Goal: Information Seeking & Learning: Find specific fact

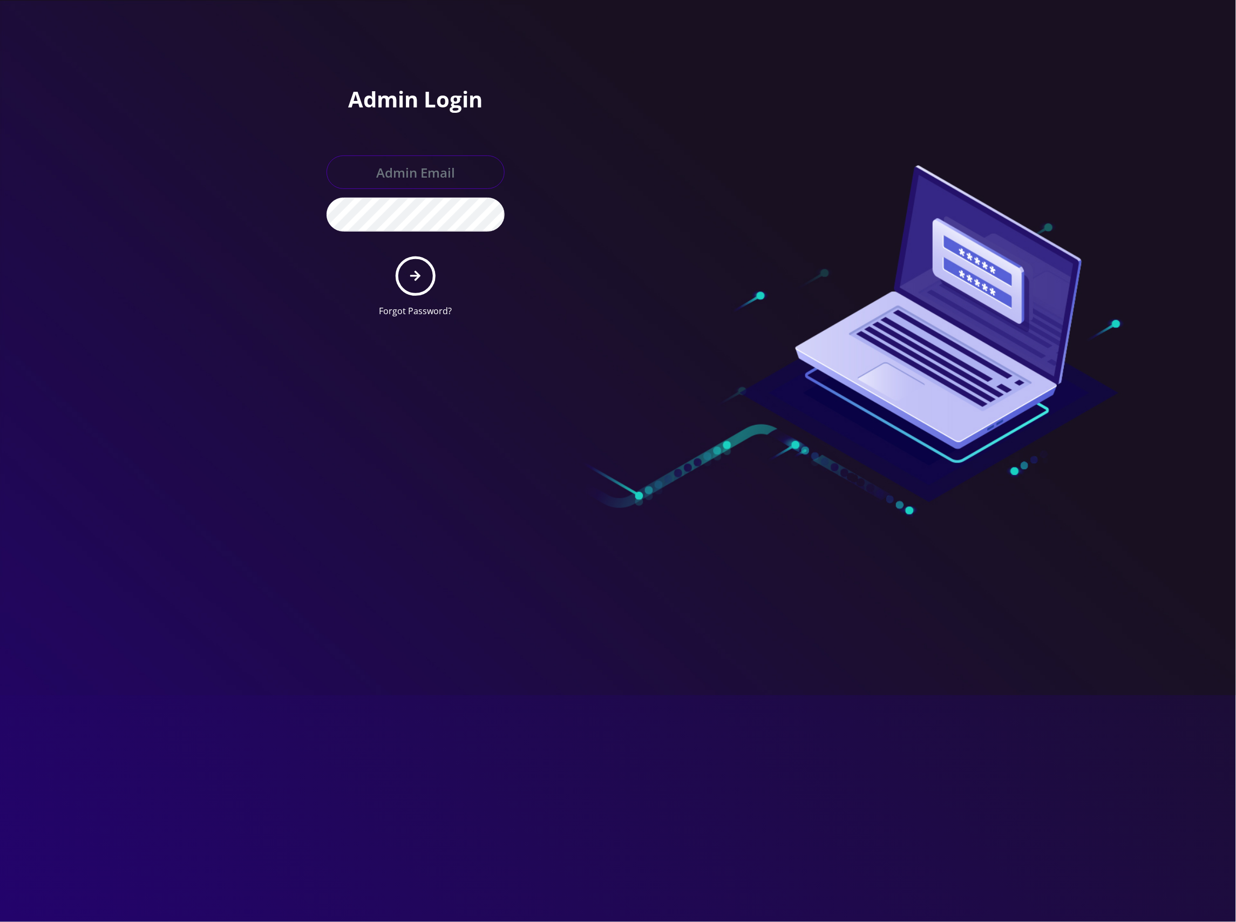
type input "[EMAIL_ADDRESS][DOMAIN_NAME]"
click at [422, 265] on button "submit" at bounding box center [415, 275] width 39 height 39
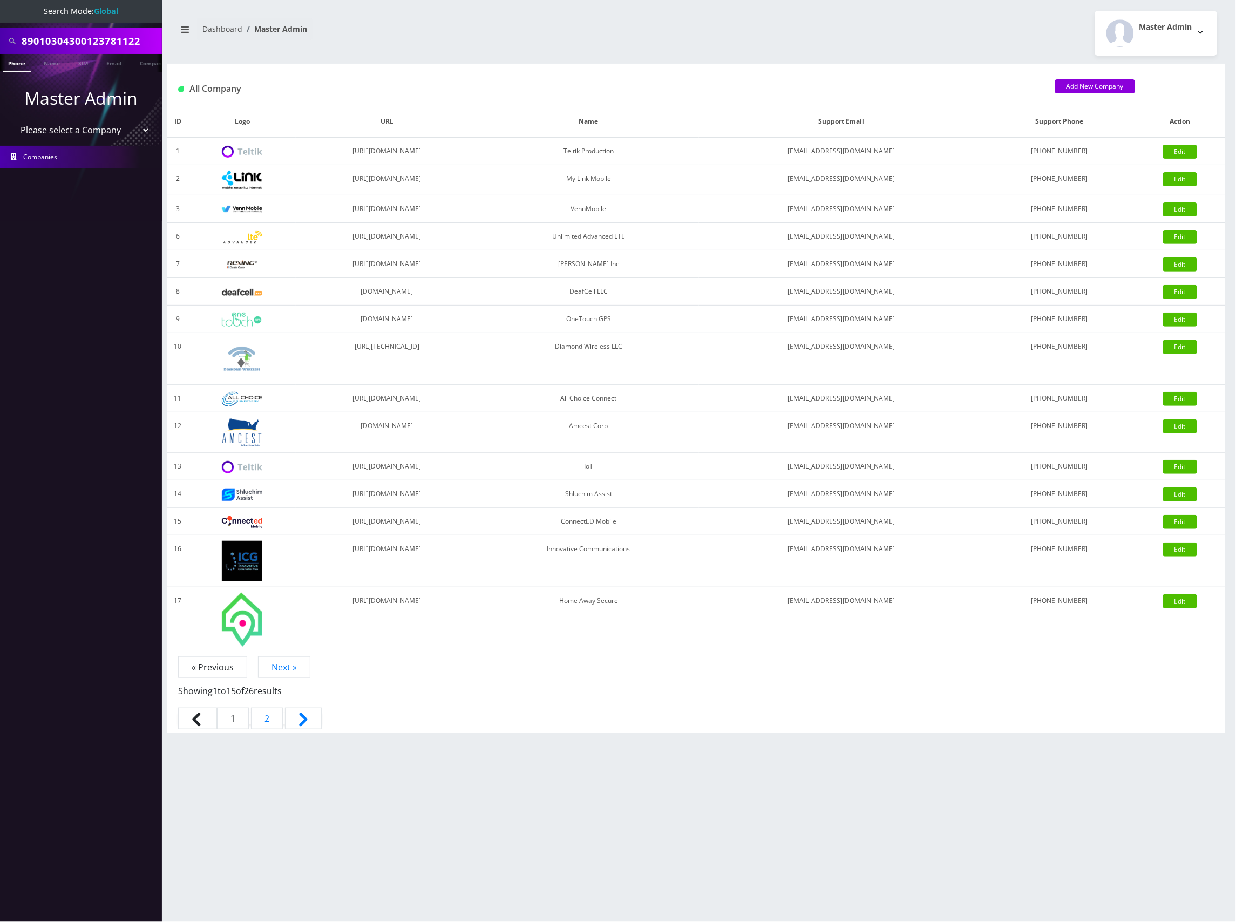
click at [113, 130] on select "Please select a Company Teltik Production My Link Mobile VennMobile Unlimited A…" at bounding box center [81, 130] width 138 height 21
select select "13"
click at [12, 120] on select "Please select a Company Teltik Production My Link Mobile VennMobile Unlimited A…" at bounding box center [81, 130] width 138 height 21
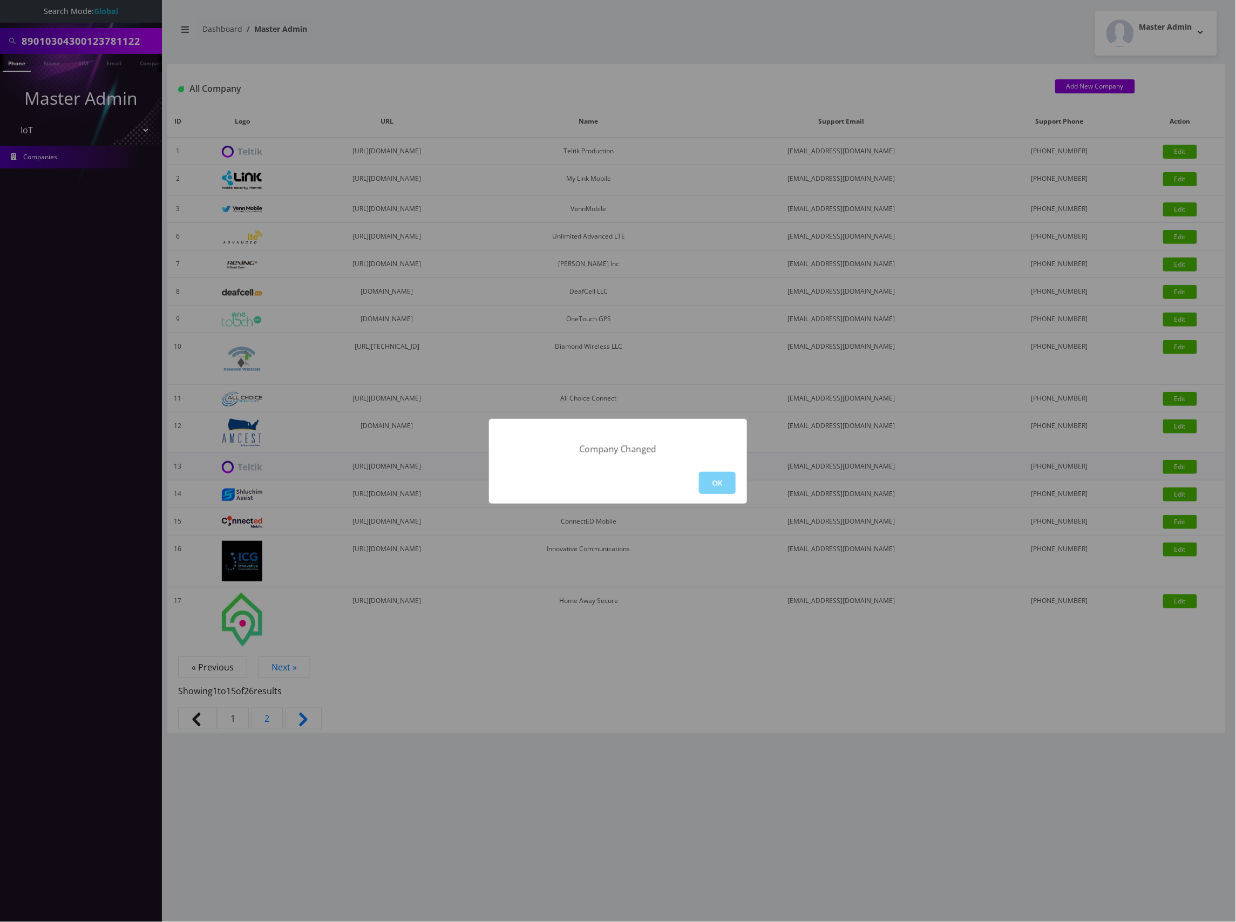
drag, startPoint x: 716, startPoint y: 487, endPoint x: 704, endPoint y: 478, distance: 15.0
click at [716, 486] on button "OK" at bounding box center [717, 483] width 37 height 22
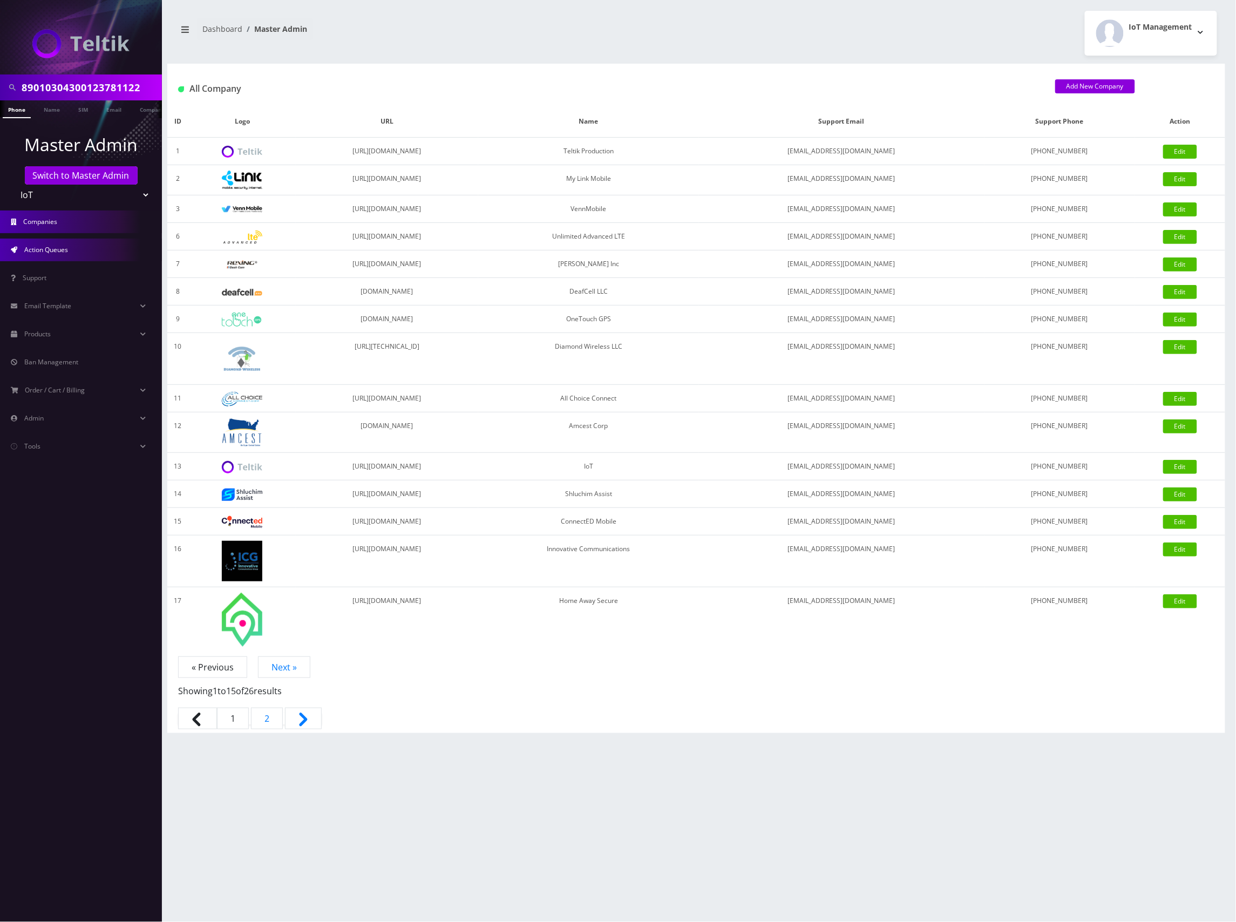
click at [63, 248] on span "Action Queues" at bounding box center [46, 249] width 44 height 9
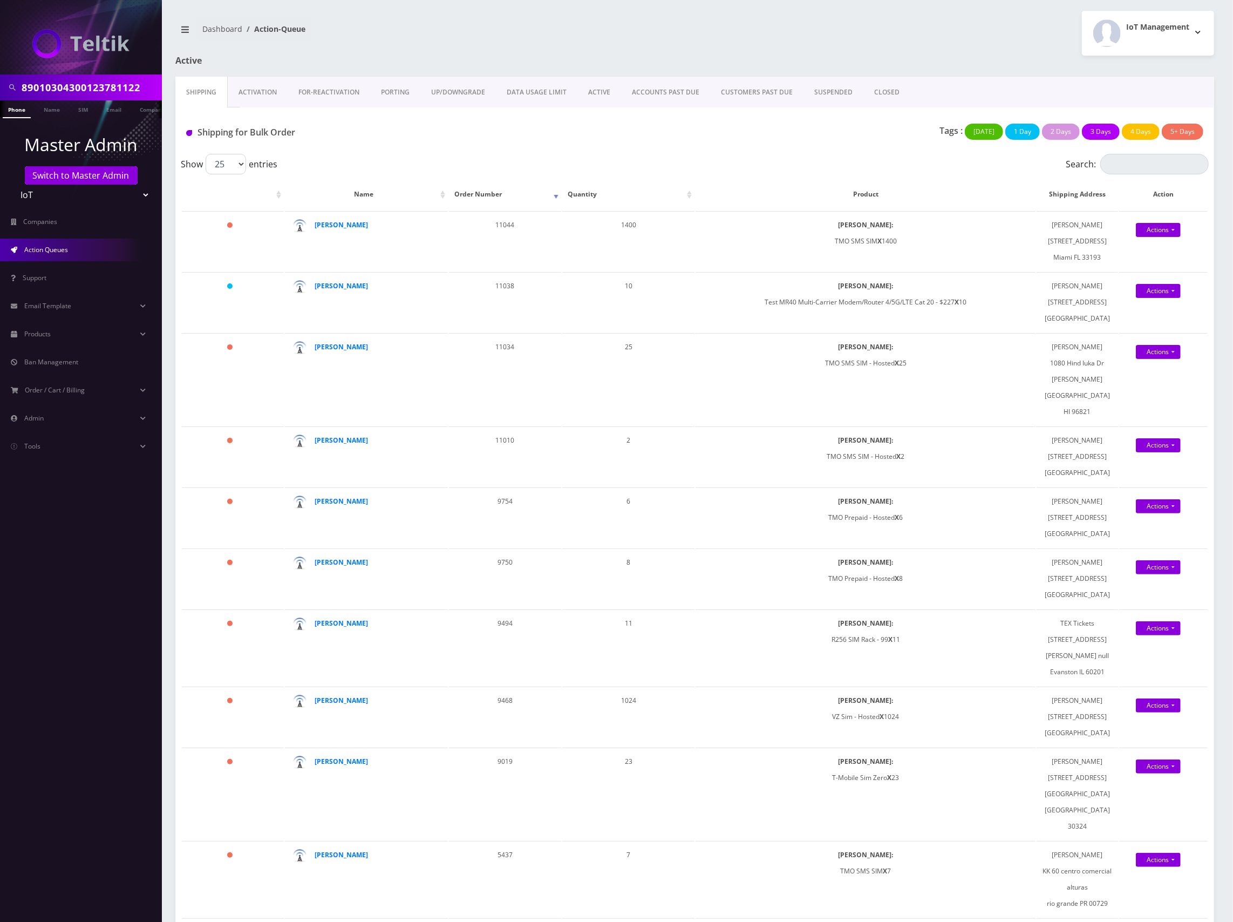
click at [79, 86] on input "89010304300123781122" at bounding box center [91, 87] width 138 height 21
paste input "240467113118261"
type input "8901240467113118261"
click at [79, 107] on link "SIM" at bounding box center [83, 109] width 21 height 18
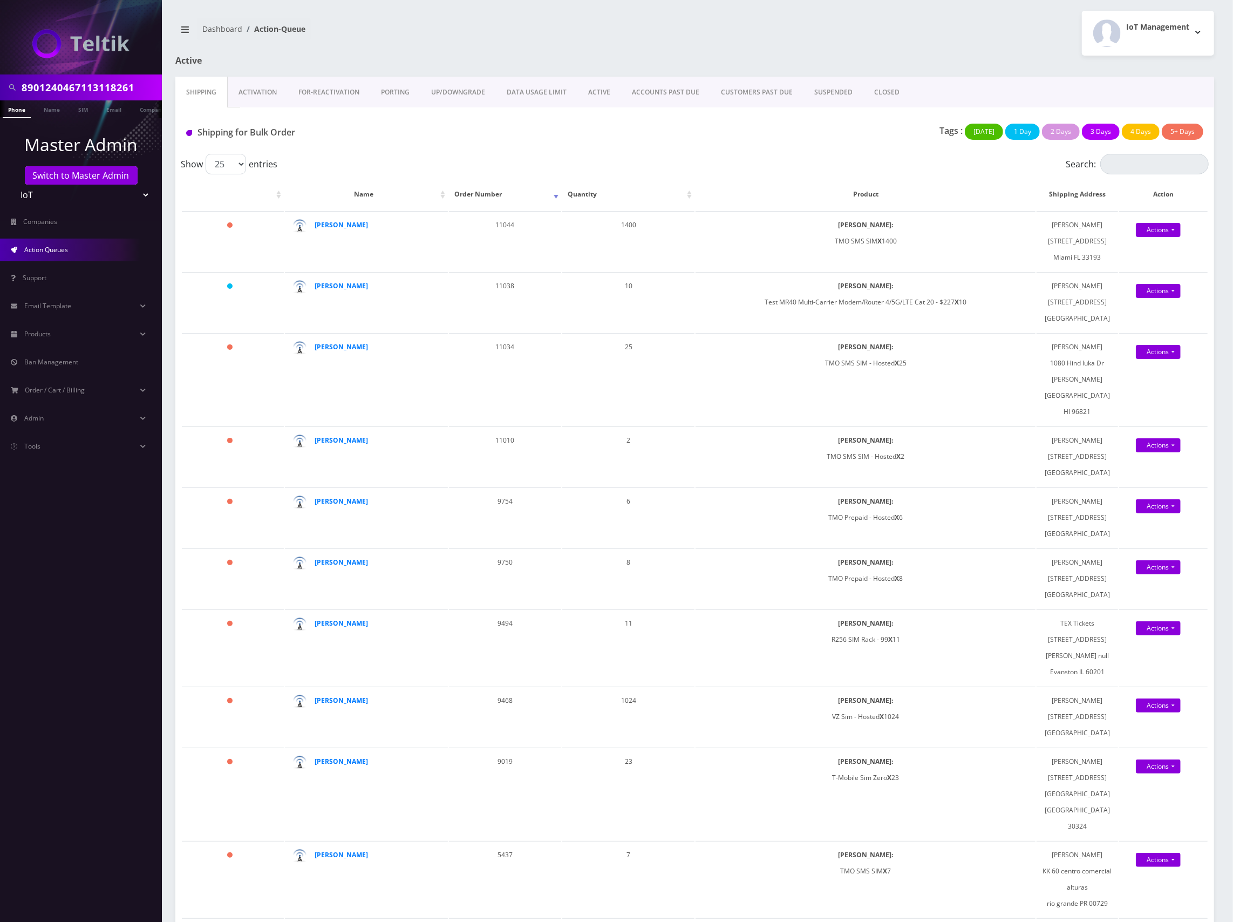
scroll to position [0, 5]
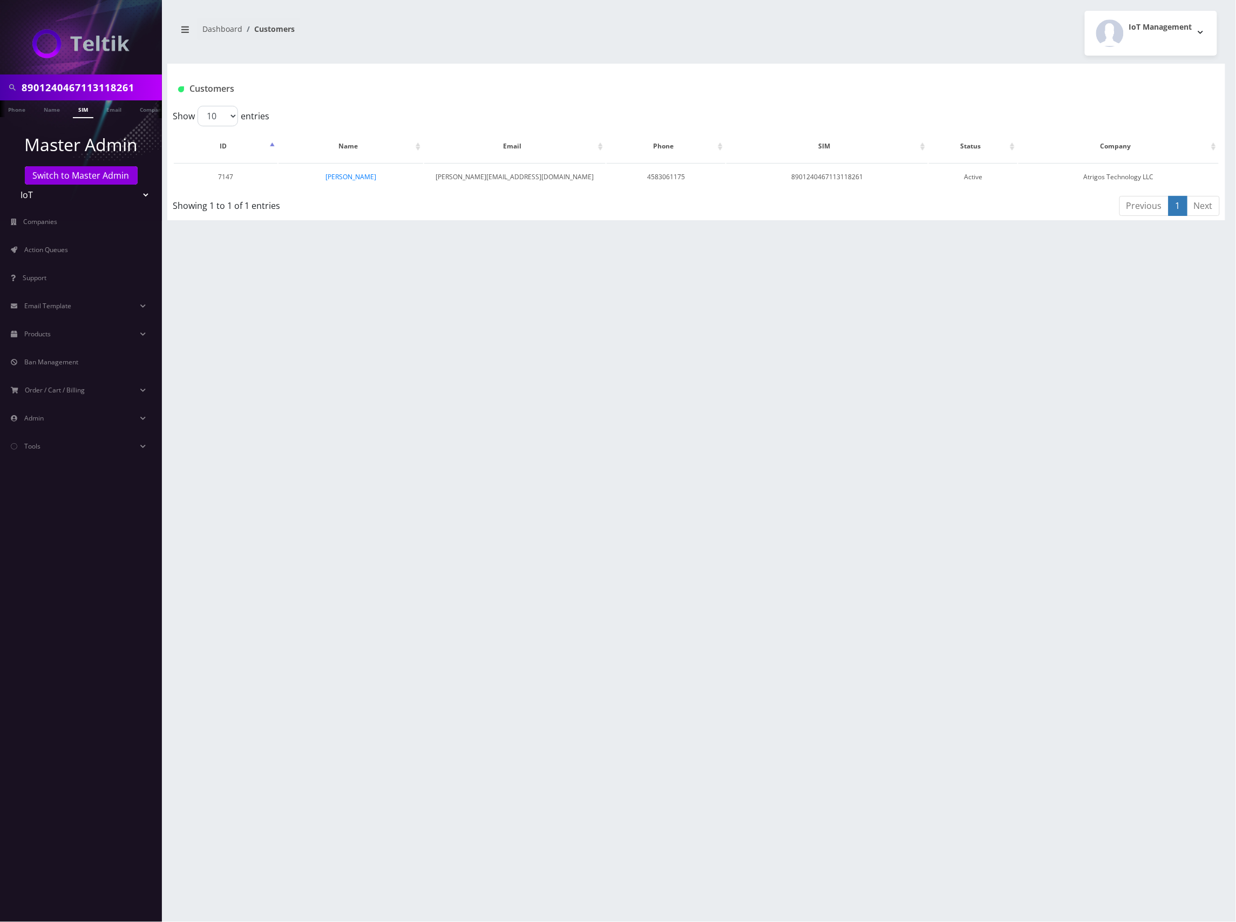
click at [99, 87] on input "8901240467113118261" at bounding box center [91, 87] width 138 height 21
click at [85, 176] on link "Switch to Master Admin" at bounding box center [81, 175] width 113 height 18
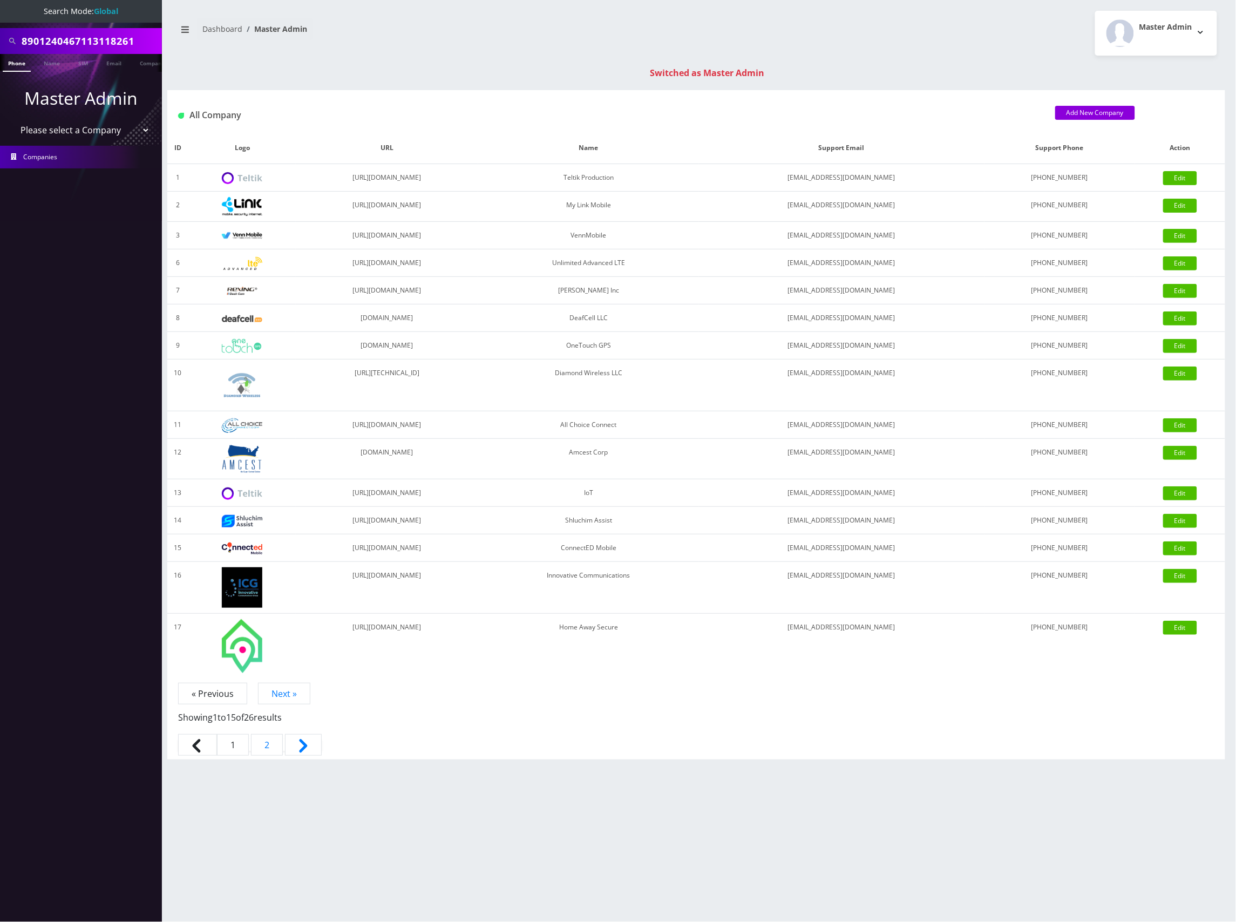
click at [98, 35] on input "8901240467113118261" at bounding box center [91, 41] width 138 height 21
type input "text"
click at [111, 66] on link "Email" at bounding box center [114, 63] width 26 height 18
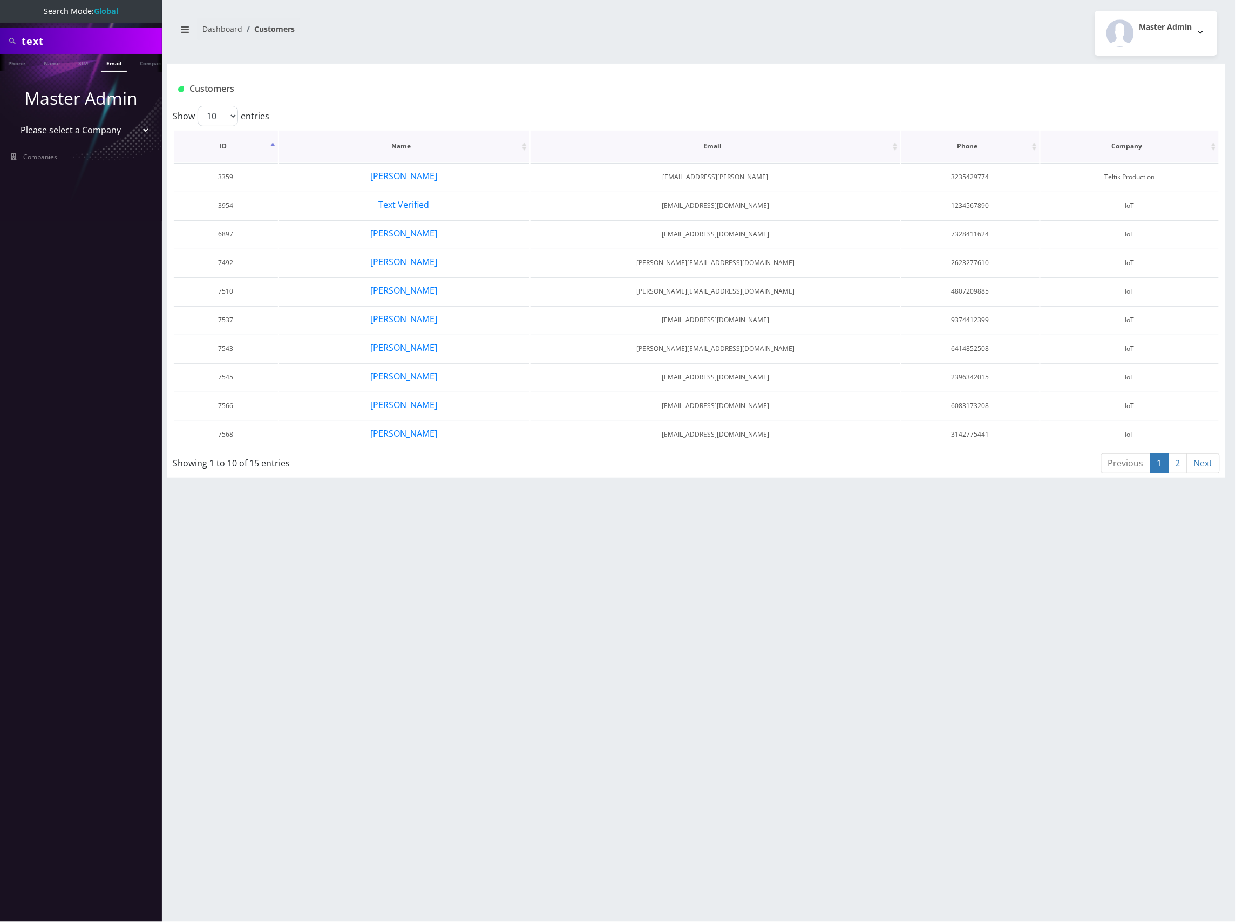
scroll to position [0, 5]
click at [53, 65] on link "Name" at bounding box center [46, 63] width 27 height 18
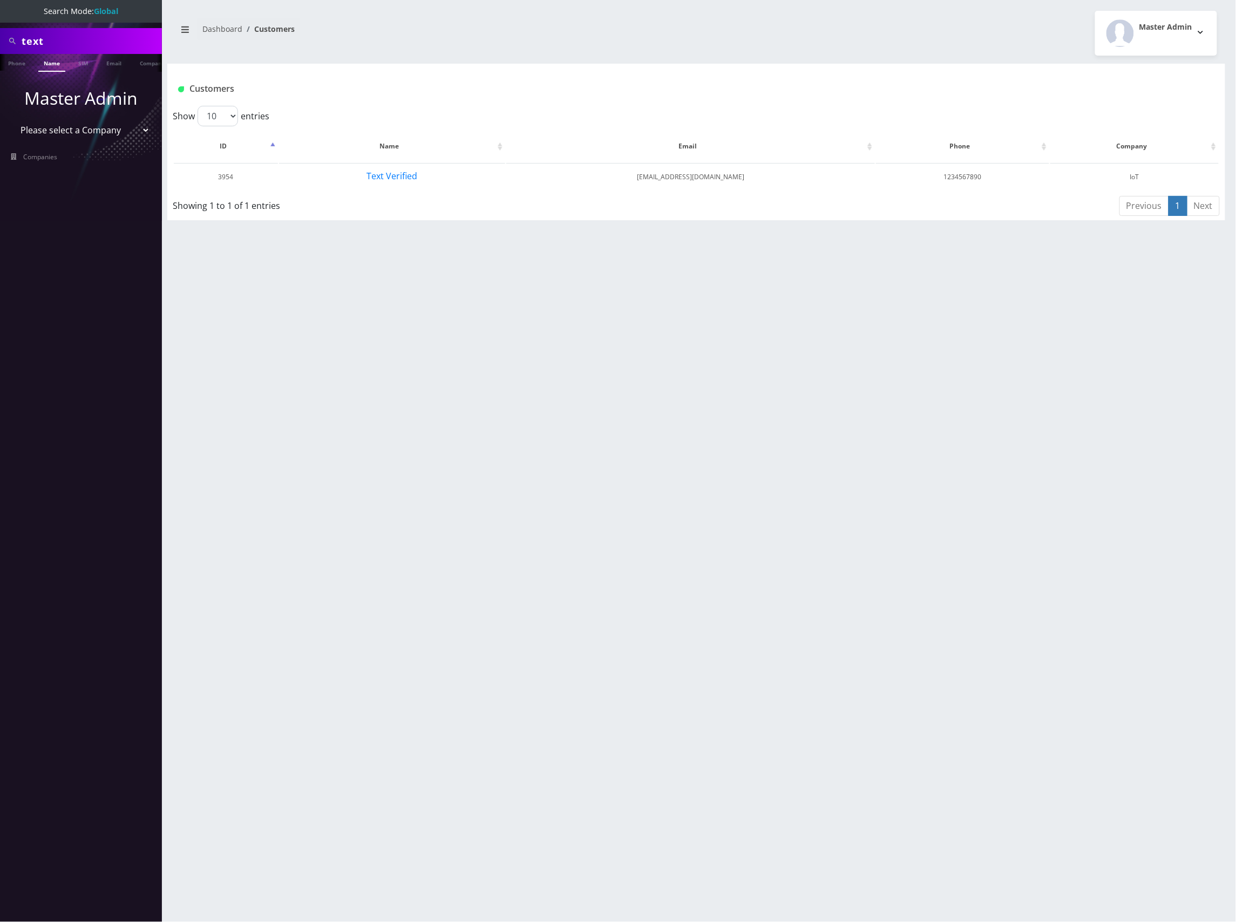
drag, startPoint x: 99, startPoint y: 33, endPoint x: -6, endPoint y: 36, distance: 105.2
click at [0, 36] on html "Search Mode: Global text Phone Name SIM Email Company Customer Master Admin Ple…" at bounding box center [618, 461] width 1236 height 922
type input "chest"
click at [106, 65] on link "Email" at bounding box center [114, 63] width 26 height 18
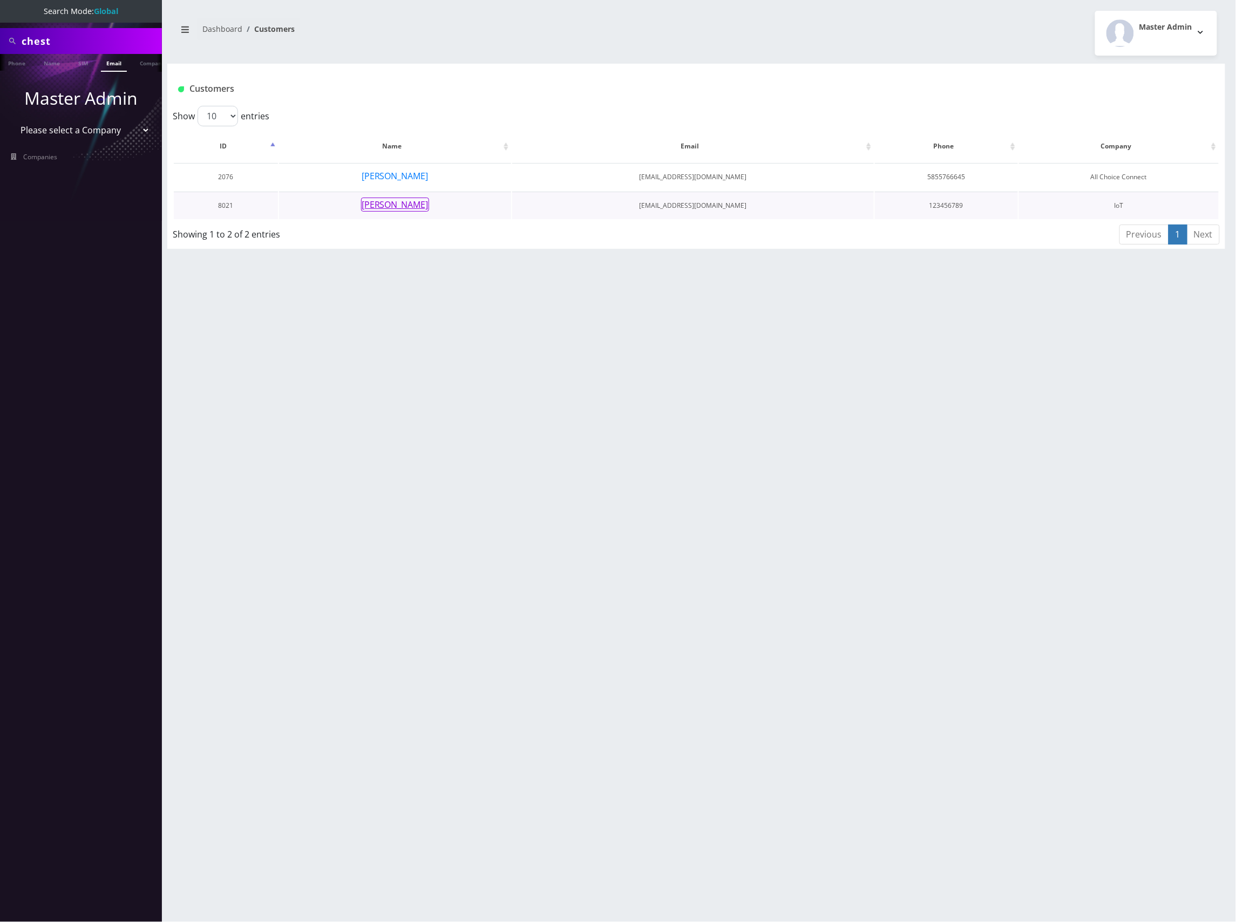
click at [393, 201] on button "[PERSON_NAME]" at bounding box center [395, 204] width 68 height 14
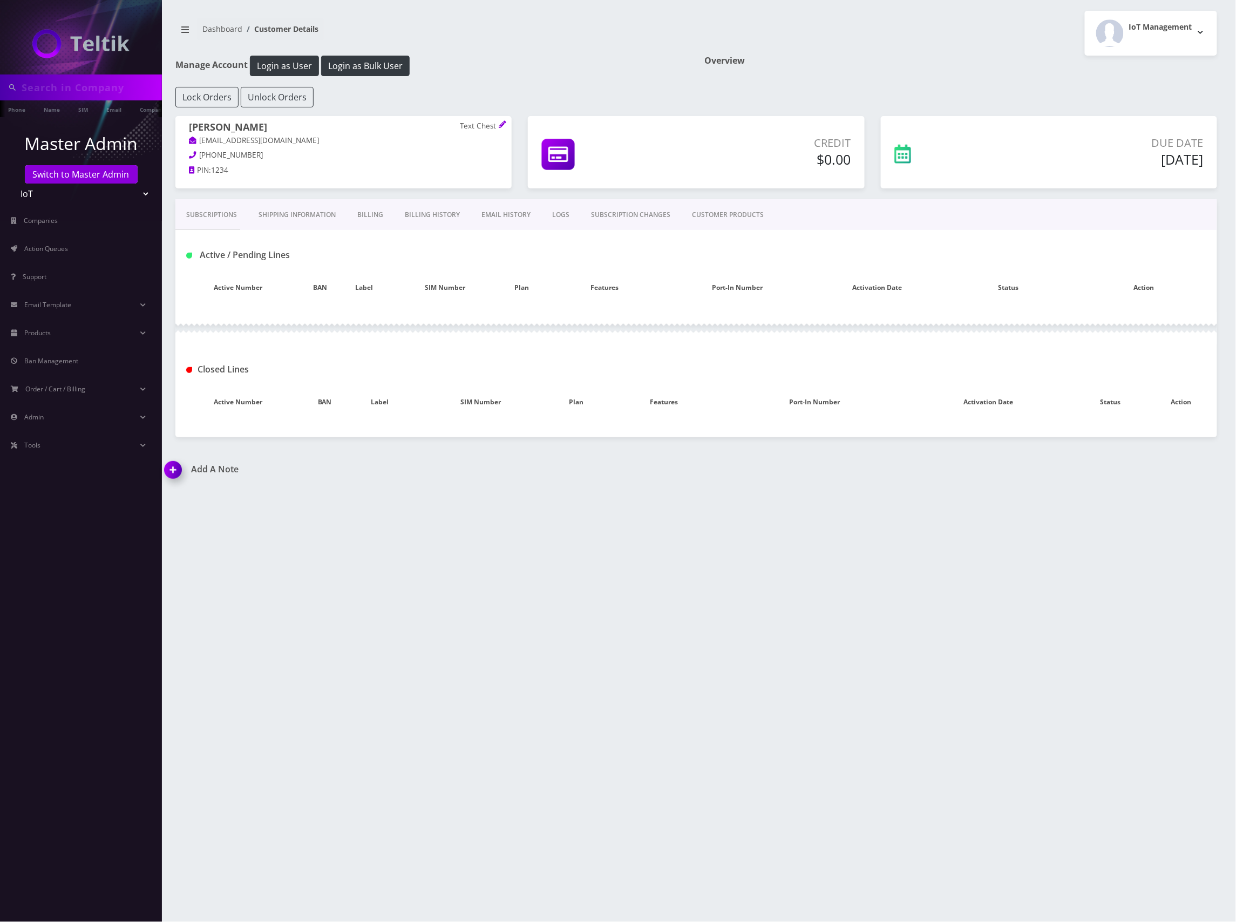
type input "chest"
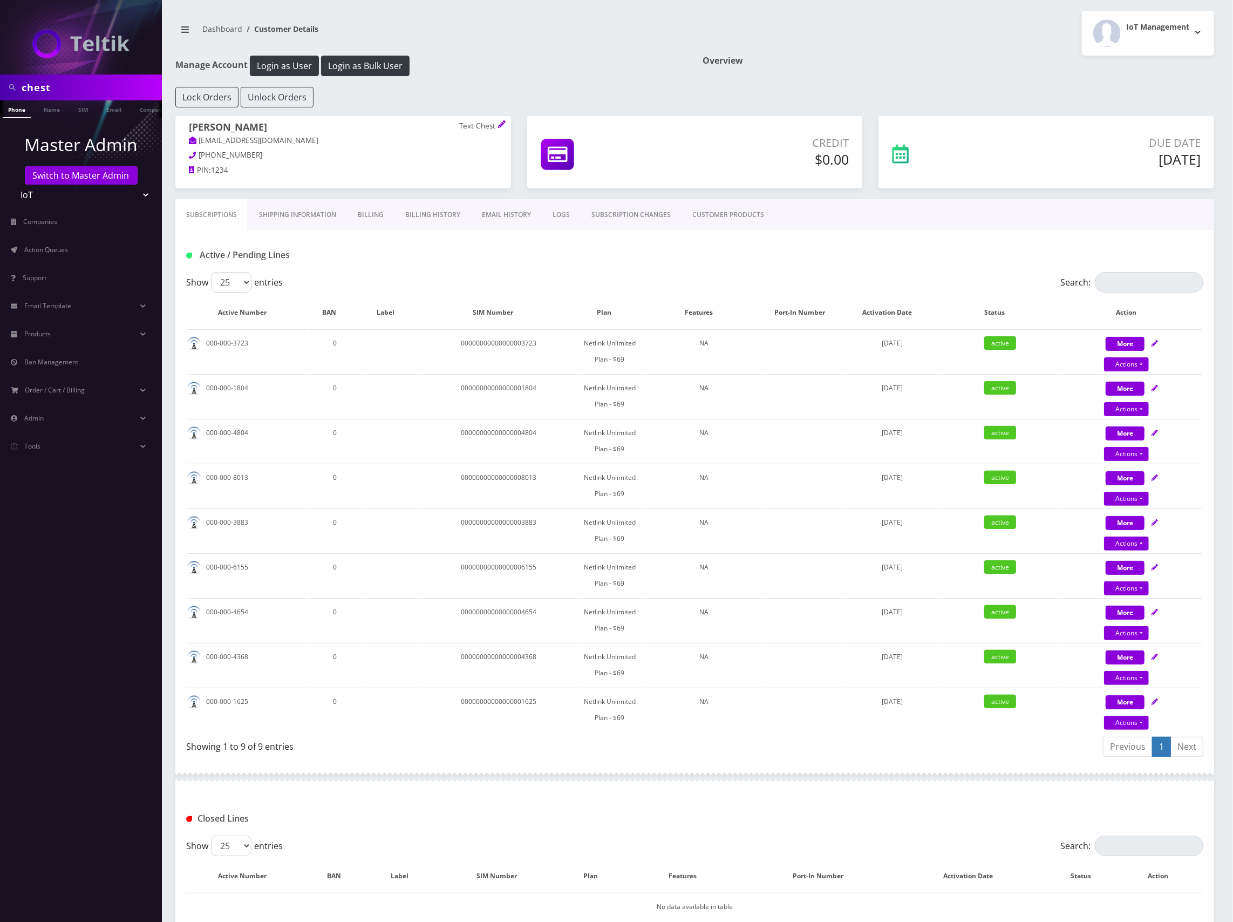
click at [845, 209] on div "Subscriptions Shipping Information Billing Billing History EMAIL HISTORY LOGS S…" at bounding box center [694, 214] width 1039 height 31
click at [829, 265] on div "Active / Pending Lines" at bounding box center [694, 251] width 1039 height 42
